Goal: Task Accomplishment & Management: Manage account settings

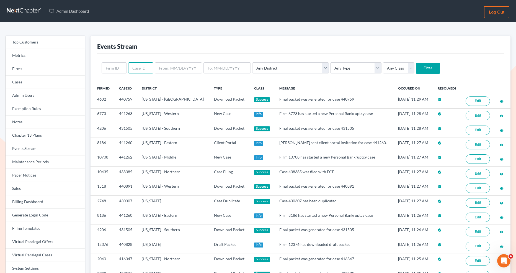
click at [139, 67] on input "text" at bounding box center [140, 67] width 25 height 11
paste input "carolyncole@oltanow.com"
type input "carolyncole@oltanow.com"
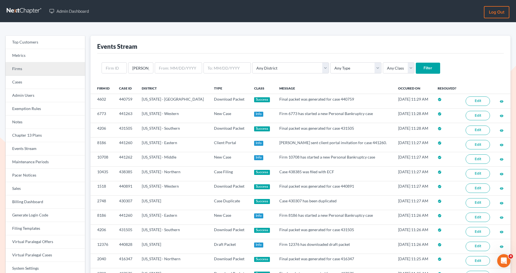
click at [28, 69] on link "Firms" at bounding box center [46, 68] width 80 height 13
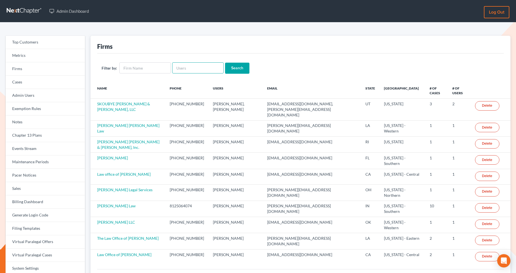
click at [189, 67] on input "text" at bounding box center [198, 67] width 52 height 11
paste input "carolyncole@oltanow.com"
type input "carolyncole@oltanow.com"
click at [242, 66] on input "Search" at bounding box center [237, 68] width 24 height 11
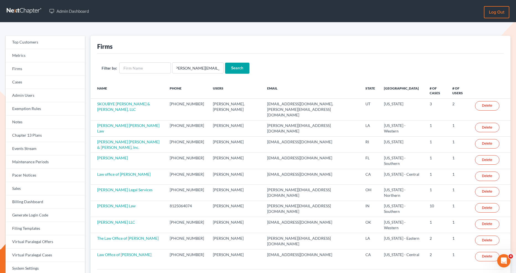
scroll to position [0, 0]
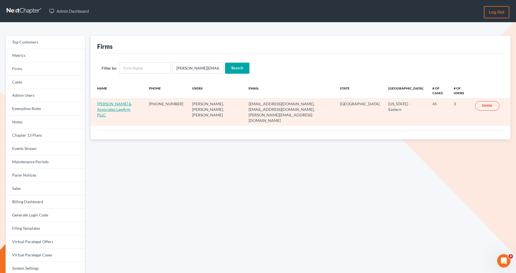
click at [125, 102] on link "Cole & Associates Lawfirm PLLC" at bounding box center [114, 109] width 34 height 16
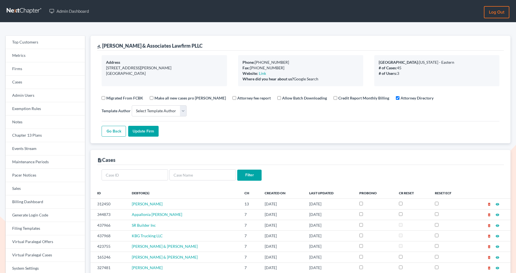
select select
click at [293, 60] on div "Phone: 844-529-2653" at bounding box center [301, 63] width 116 height 6
drag, startPoint x: 289, startPoint y: 62, endPoint x: 255, endPoint y: 62, distance: 33.8
click at [255, 62] on div "Phone: 844-529-2653" at bounding box center [301, 63] width 116 height 6
copy div "844-529-2653"
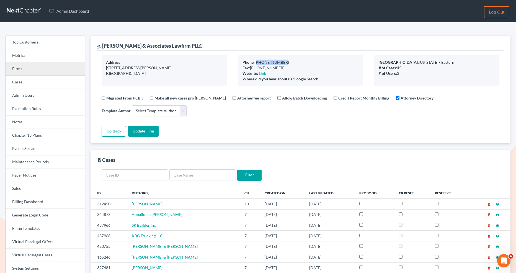
click at [41, 73] on link "Firms" at bounding box center [46, 68] width 80 height 13
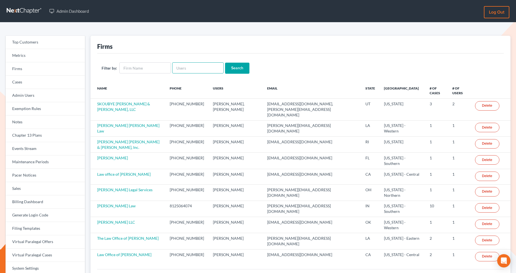
click at [185, 70] on input "text" at bounding box center [198, 67] width 52 height 11
paste input "jparklawfirm"
type input "jparklawfirm"
click at [234, 65] on input "Search" at bounding box center [237, 68] width 24 height 11
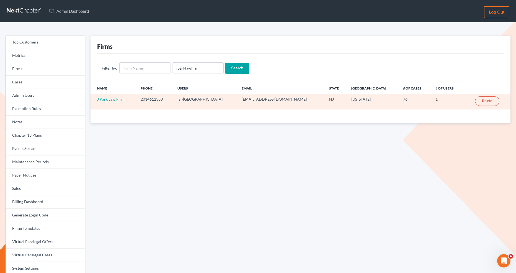
click at [111, 100] on link "J Park Law Firm" at bounding box center [110, 99] width 27 height 5
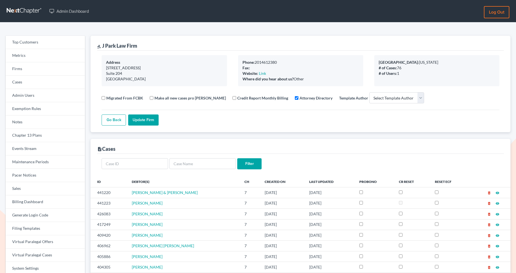
select select
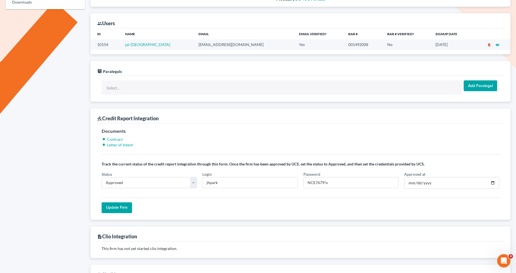
scroll to position [358, 0]
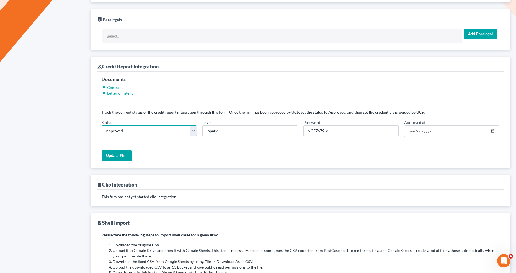
click at [164, 129] on select "In Progress Not Approved Approved Retry" at bounding box center [149, 130] width 95 height 11
select select "retry"
click at [102, 125] on select "In Progress Not Approved Approved Retry" at bounding box center [149, 130] width 95 height 11
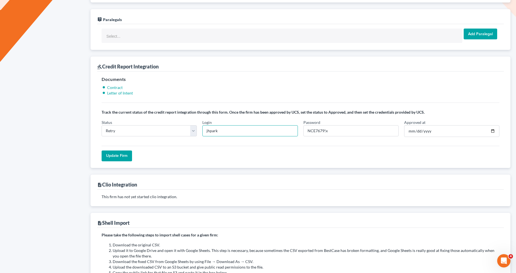
click at [243, 130] on input "jhpark" at bounding box center [250, 130] width 95 height 11
drag, startPoint x: 243, startPoint y: 130, endPoint x: 236, endPoint y: 130, distance: 7.2
click at [236, 130] on input "jhpark" at bounding box center [250, 130] width 95 height 11
drag, startPoint x: 334, startPoint y: 129, endPoint x: 296, endPoint y: 129, distance: 37.7
click at [297, 129] on div "Status In Progress Not Approved Approved Retry Login Password Approved at 2020-…" at bounding box center [301, 130] width 404 height 22
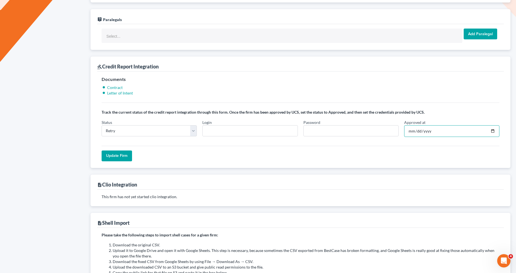
drag, startPoint x: 431, startPoint y: 129, endPoint x: 421, endPoint y: 129, distance: 10.2
click at [421, 129] on input "2020-07-17" at bounding box center [451, 131] width 95 height 12
click at [421, 129] on input "Approved at" at bounding box center [451, 131] width 95 height 12
click at [434, 129] on input "Approved at" at bounding box center [451, 131] width 95 height 12
click at [429, 129] on input "Approved at" at bounding box center [451, 131] width 95 height 12
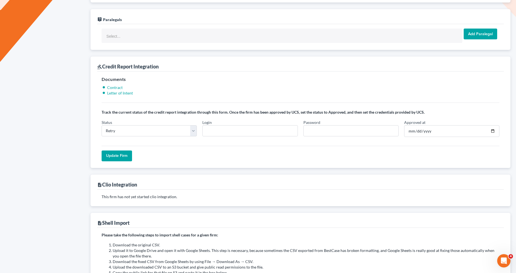
click at [114, 154] on input "Update Firm" at bounding box center [117, 155] width 30 height 11
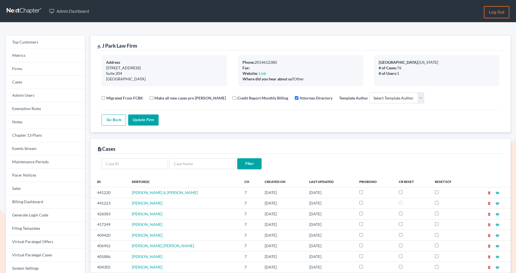
select select
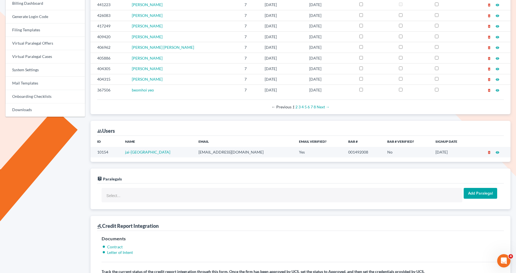
scroll to position [196, 0]
